Goal: Use online tool/utility

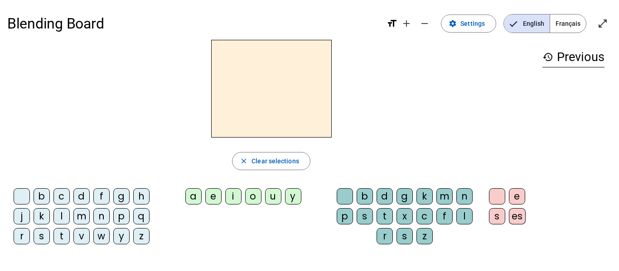
click at [68, 221] on div "l" at bounding box center [61, 216] width 16 height 16
click at [195, 201] on div "a" at bounding box center [193, 196] width 16 height 16
click at [429, 221] on div "c" at bounding box center [424, 216] width 16 height 16
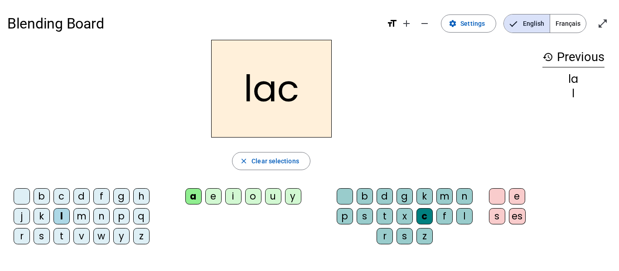
click at [62, 236] on div "t" at bounding box center [61, 236] width 16 height 16
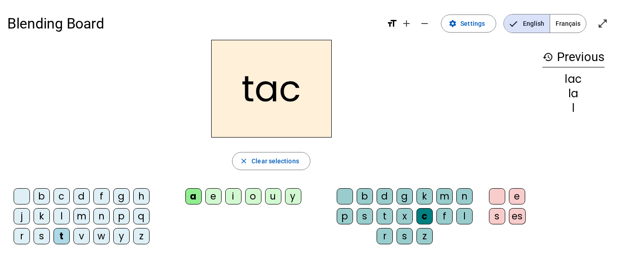
click at [424, 220] on div "c" at bounding box center [424, 216] width 16 height 16
click at [287, 93] on h2 "tac" at bounding box center [271, 89] width 120 height 98
click at [424, 217] on div "c" at bounding box center [424, 216] width 16 height 16
click at [346, 201] on div at bounding box center [345, 196] width 16 height 16
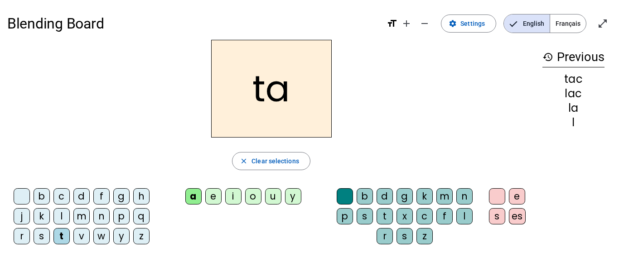
click at [212, 200] on div "e" at bounding box center [213, 196] width 16 height 16
click at [271, 203] on div "u" at bounding box center [273, 196] width 16 height 16
click at [85, 198] on div "d" at bounding box center [81, 196] width 16 height 16
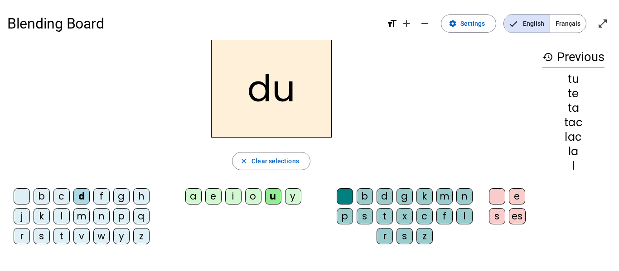
click at [424, 218] on div "c" at bounding box center [424, 216] width 16 height 16
